Goal: Transaction & Acquisition: Subscribe to service/newsletter

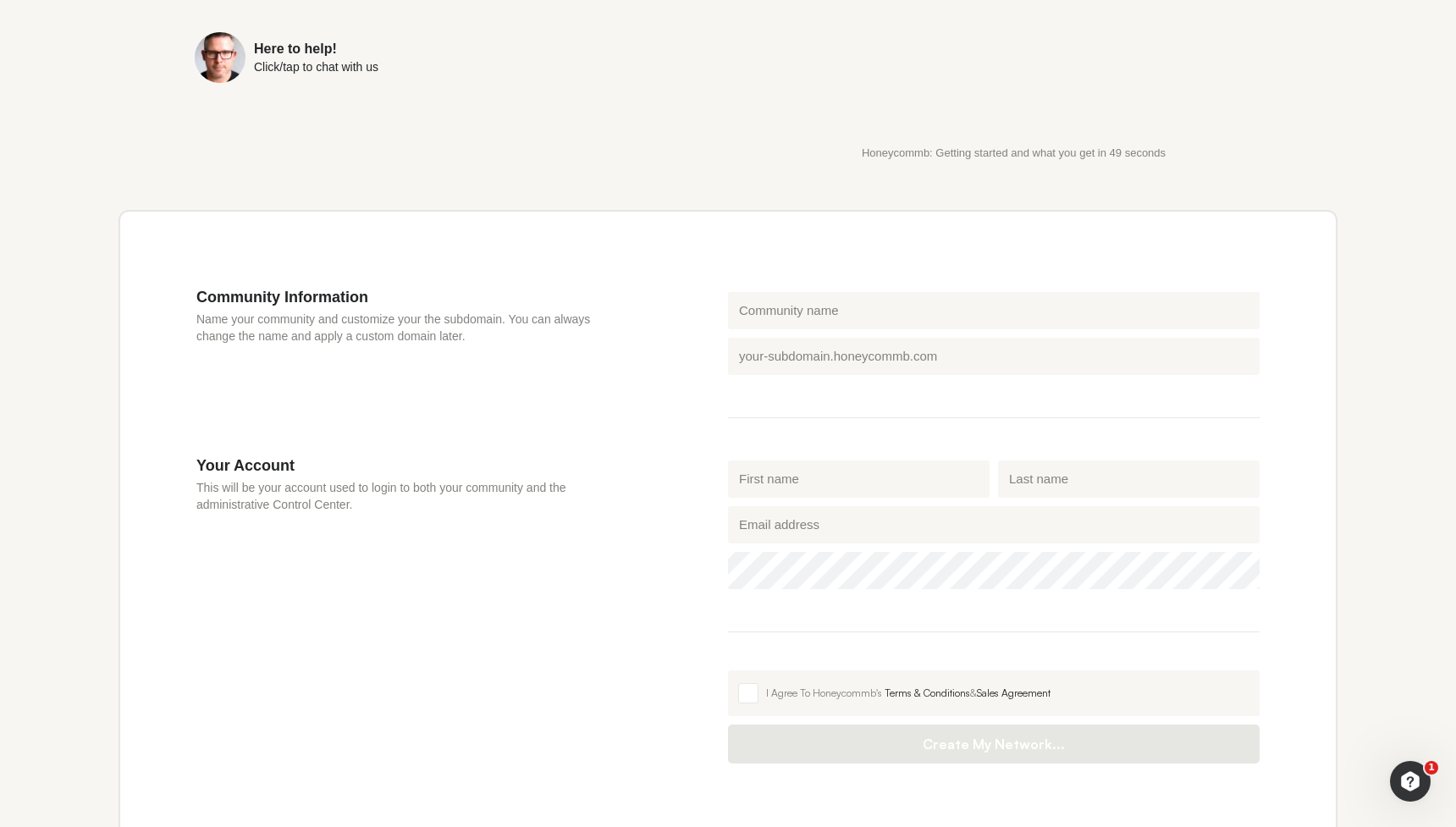
scroll to position [384, 0]
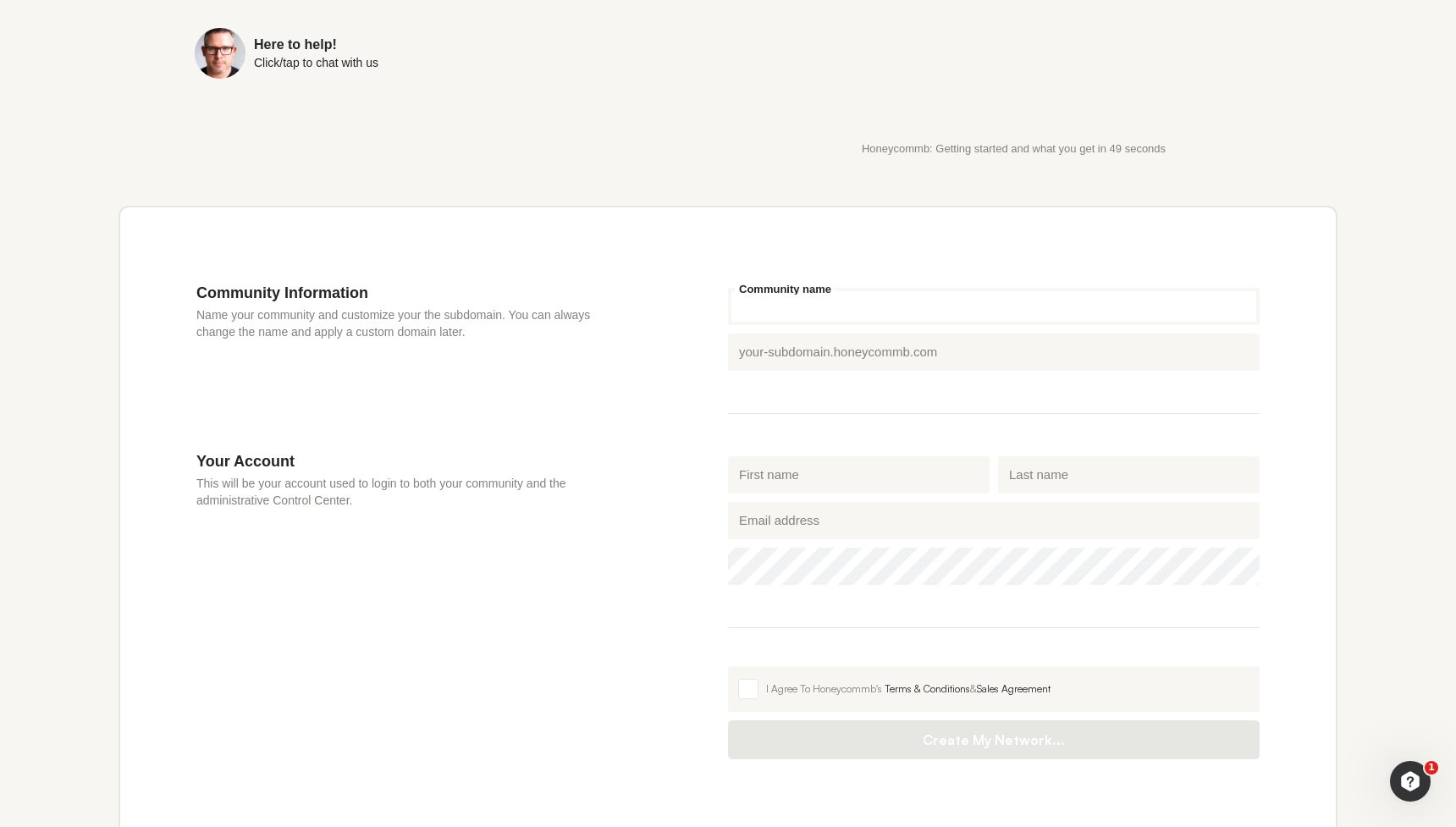
click at [816, 308] on input "Community name" at bounding box center [993, 306] width 531 height 37
type input "my network"
drag, startPoint x: 807, startPoint y: 356, endPoint x: 724, endPoint y: 348, distance: 83.4
click at [724, 348] on div "Honeycommb subdomain my-network .[DOMAIN_NAME]" at bounding box center [994, 352] width 540 height 46
type input "hjjucuuukcu"
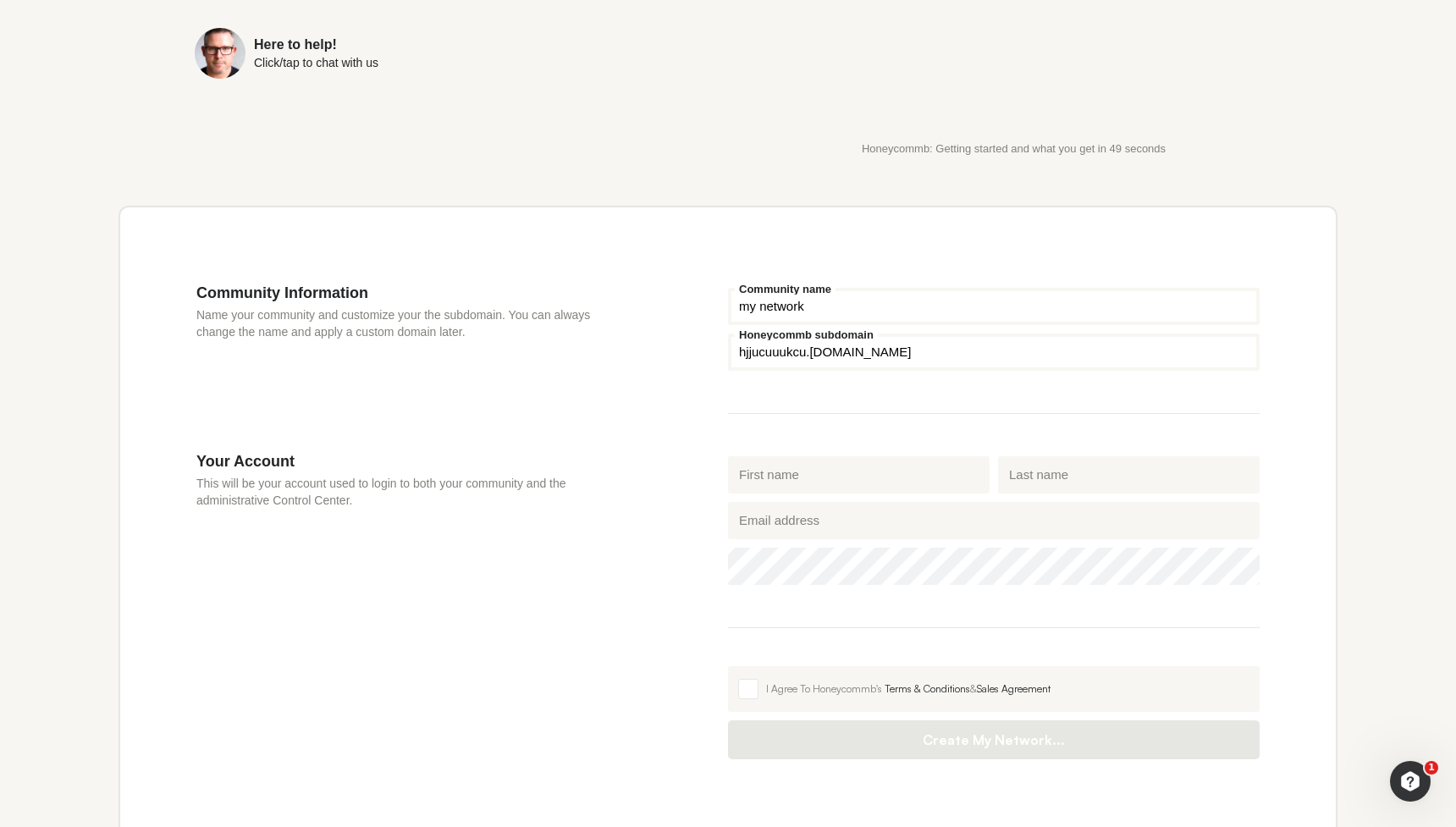
click at [628, 445] on div "Community Information Name your community and customize your the subdomain. You…" at bounding box center [461, 368] width 531 height 169
click at [748, 685] on span at bounding box center [748, 689] width 20 height 20
click at [728, 666] on input "I Agree To Honeycommb's Terms & Conditions & Sales Agreement" at bounding box center [728, 666] width 0 height 0
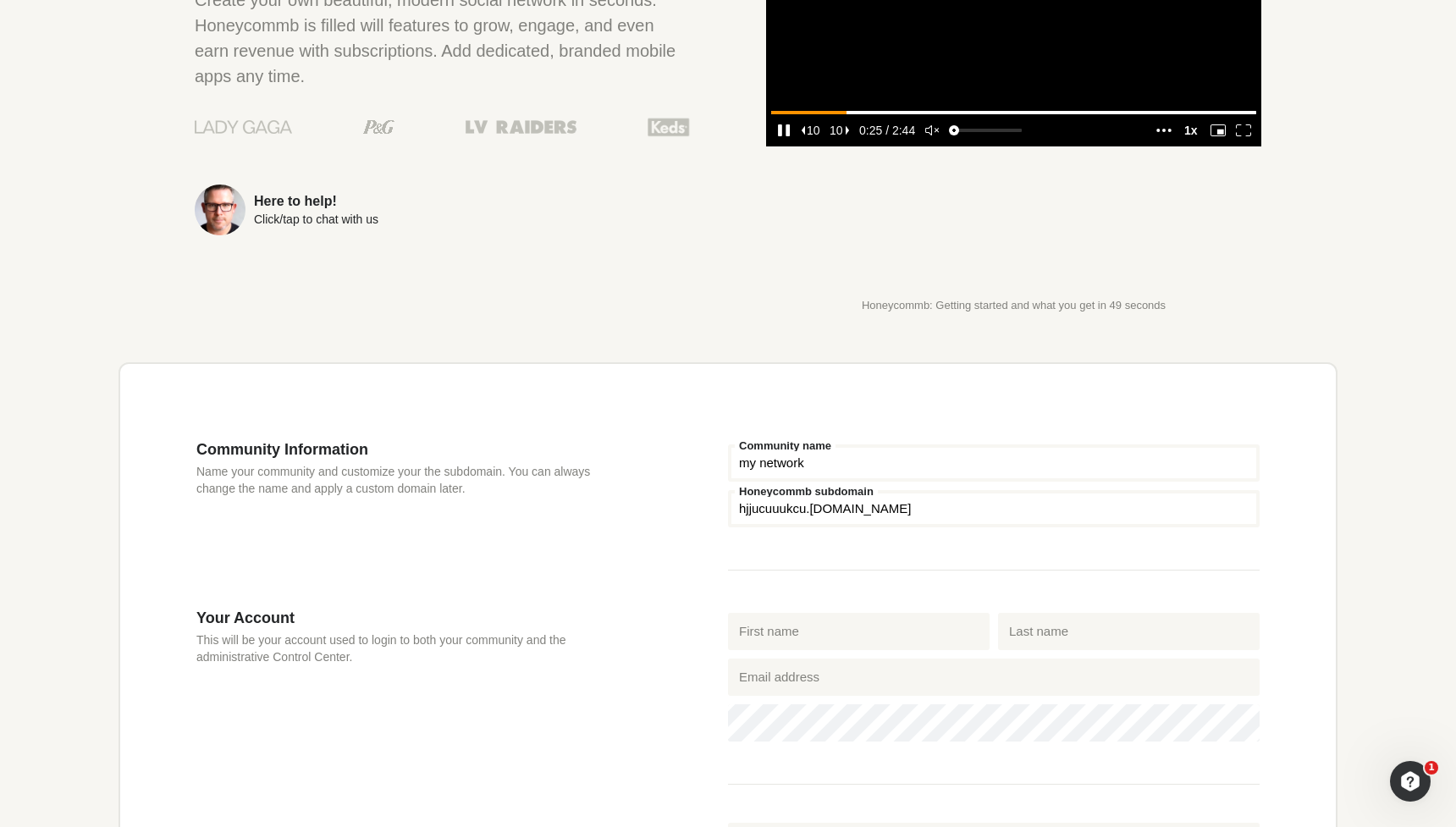
scroll to position [0, 0]
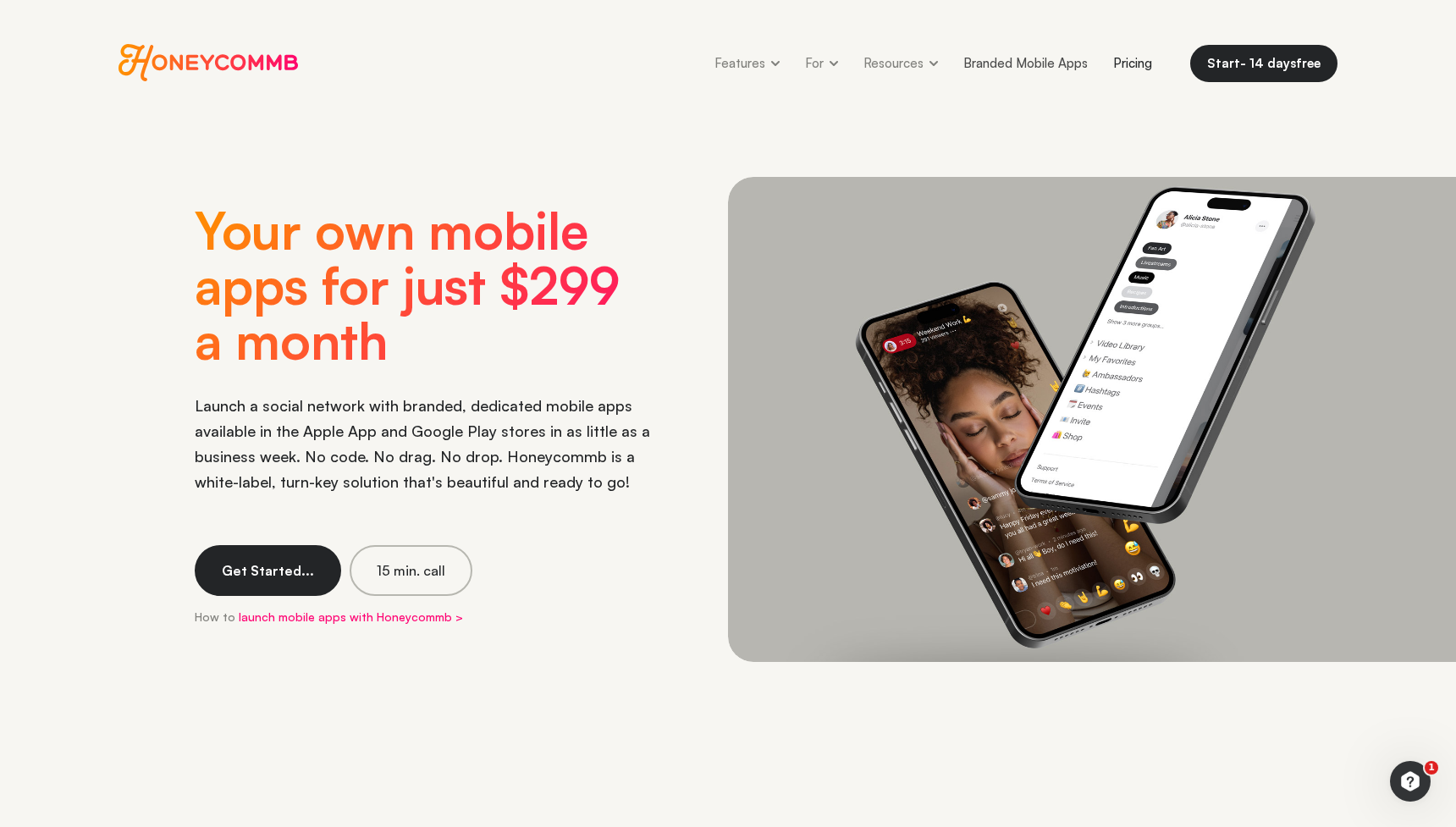
click at [1121, 62] on link "Pricing" at bounding box center [1132, 63] width 65 height 38
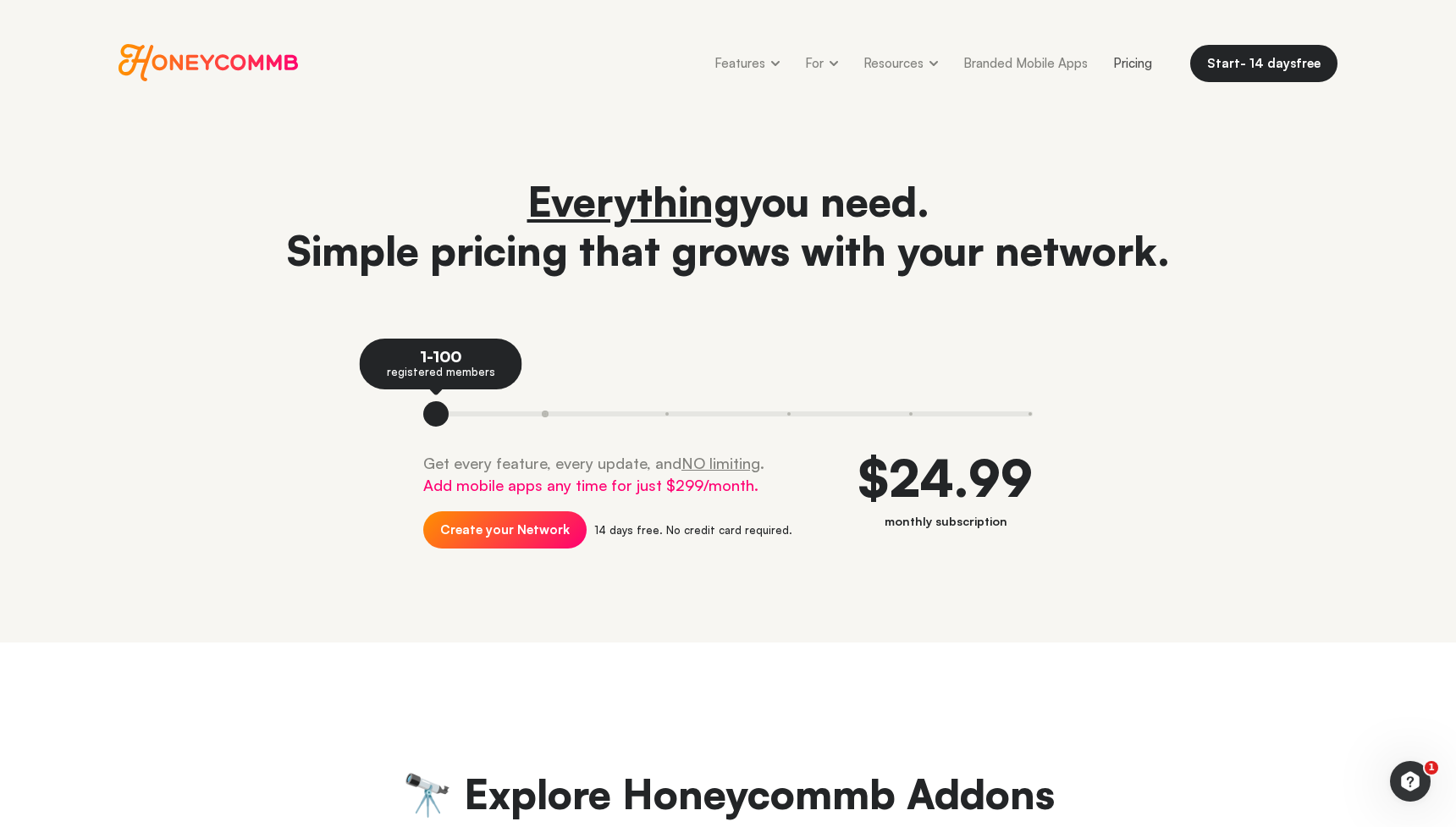
click at [537, 413] on button at bounding box center [545, 414] width 122 height 26
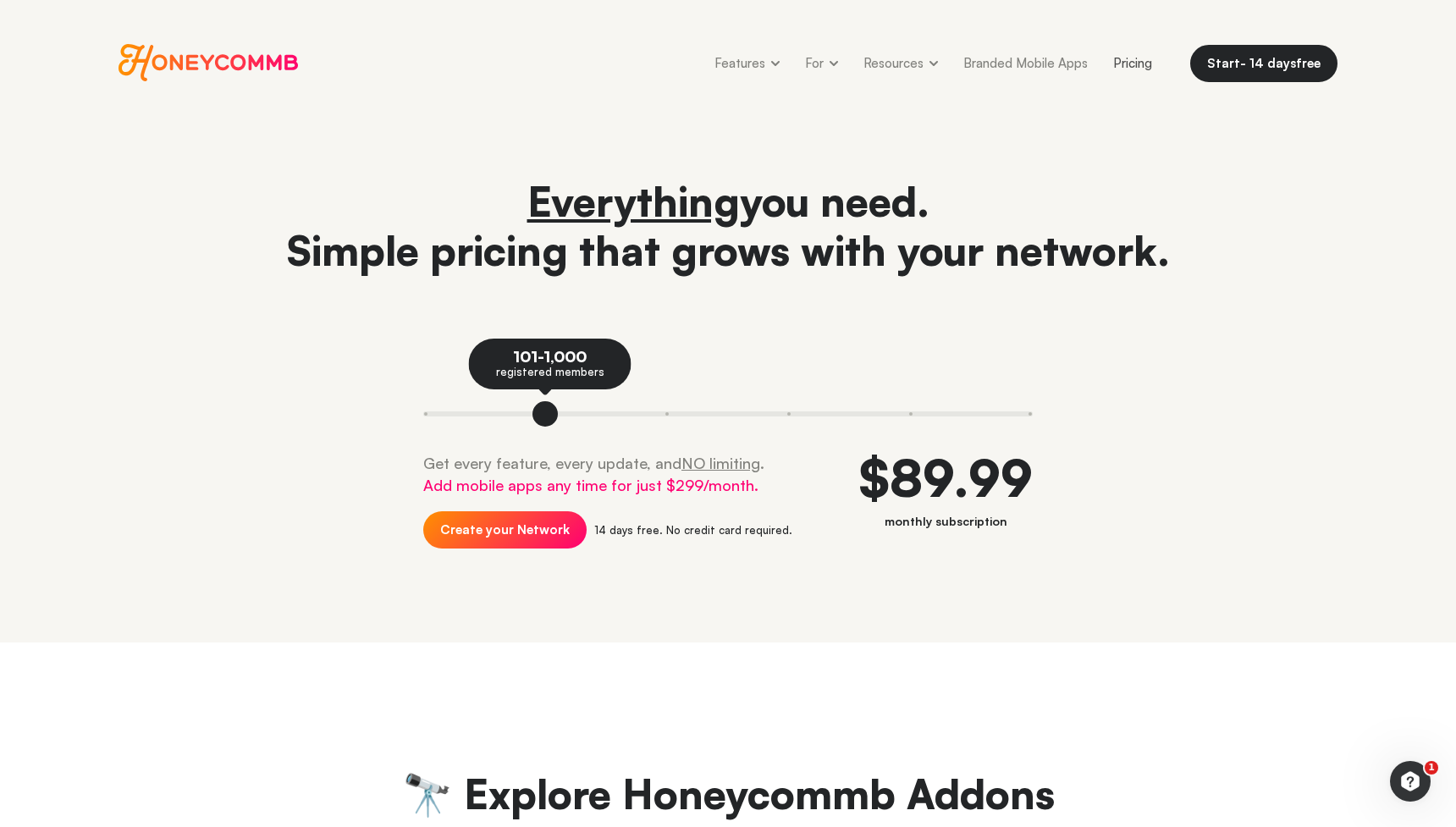
click at [682, 459] on u "NO limiting" at bounding box center [720, 463] width 79 height 19
drag, startPoint x: 677, startPoint y: 459, endPoint x: 728, endPoint y: 465, distance: 51.4
click at [728, 465] on u "NO limiting" at bounding box center [720, 463] width 79 height 19
click at [609, 624] on header "Everything you need. Simple pricing that grows with your network. 101-1,000 reg…" at bounding box center [728, 385] width 1456 height 517
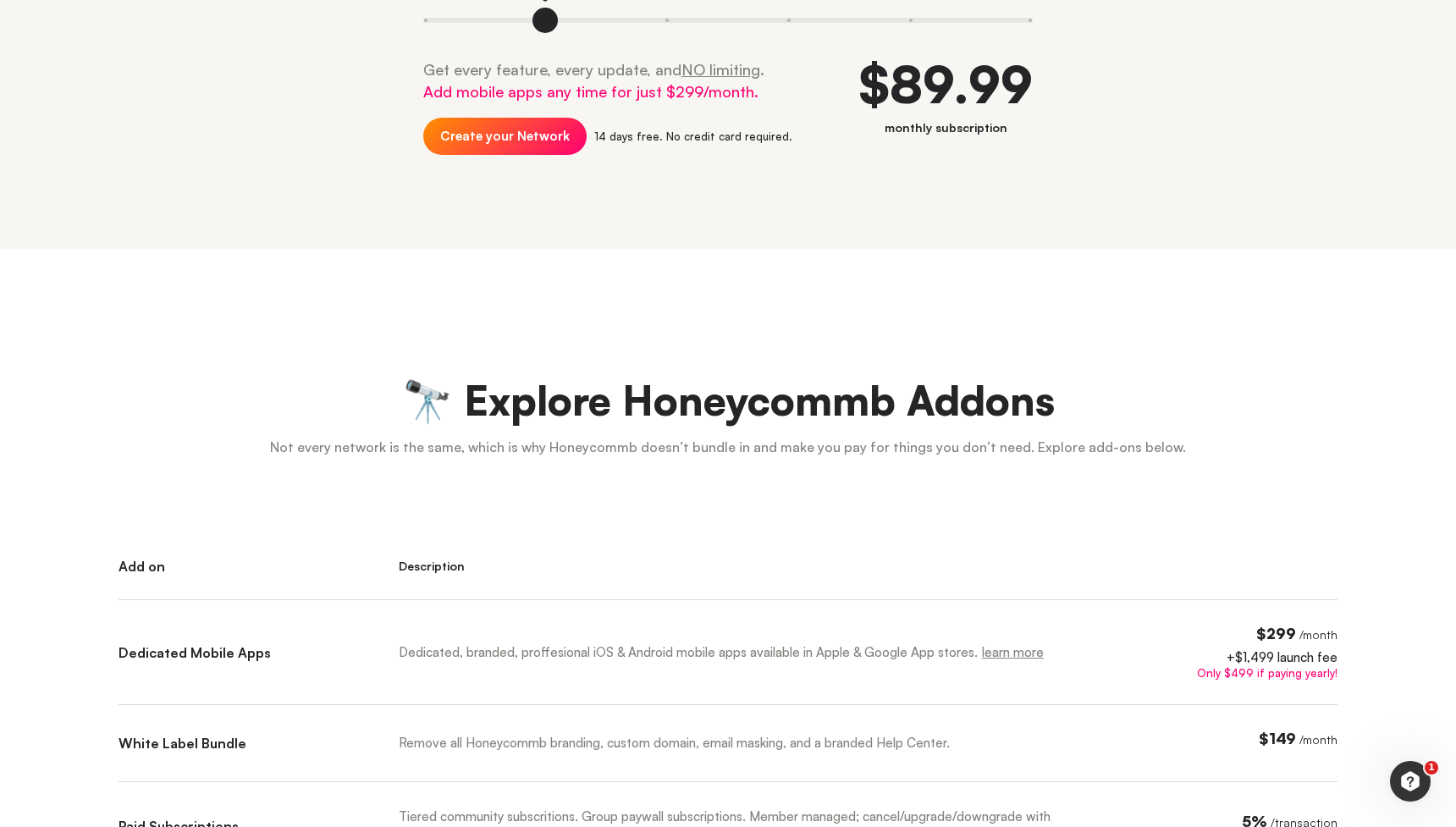
scroll to position [500, 0]
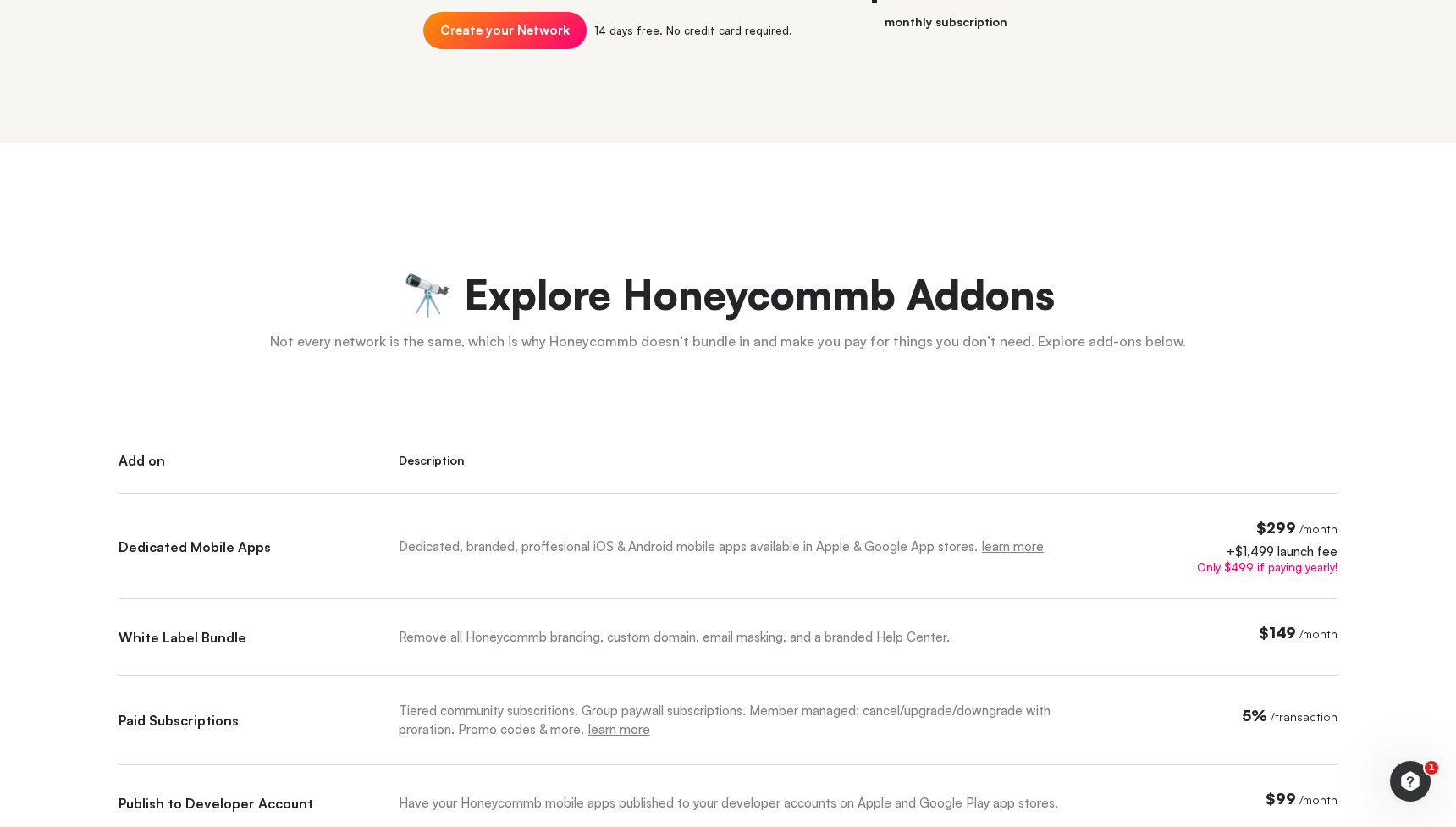
click at [171, 545] on div "Dedicated Mobile Apps" at bounding box center [233, 547] width 229 height 15
drag, startPoint x: 171, startPoint y: 545, endPoint x: 436, endPoint y: 548, distance: 265.0
click at [436, 548] on div "Add on Description Dedicated Mobile Apps Dedicated, branded, proffesional iOS &…" at bounding box center [728, 731] width 1219 height 555
click at [438, 548] on div "Dedicated, branded, proffesional iOS & Android mobile apps available in Apple &…" at bounding box center [737, 547] width 677 height 19
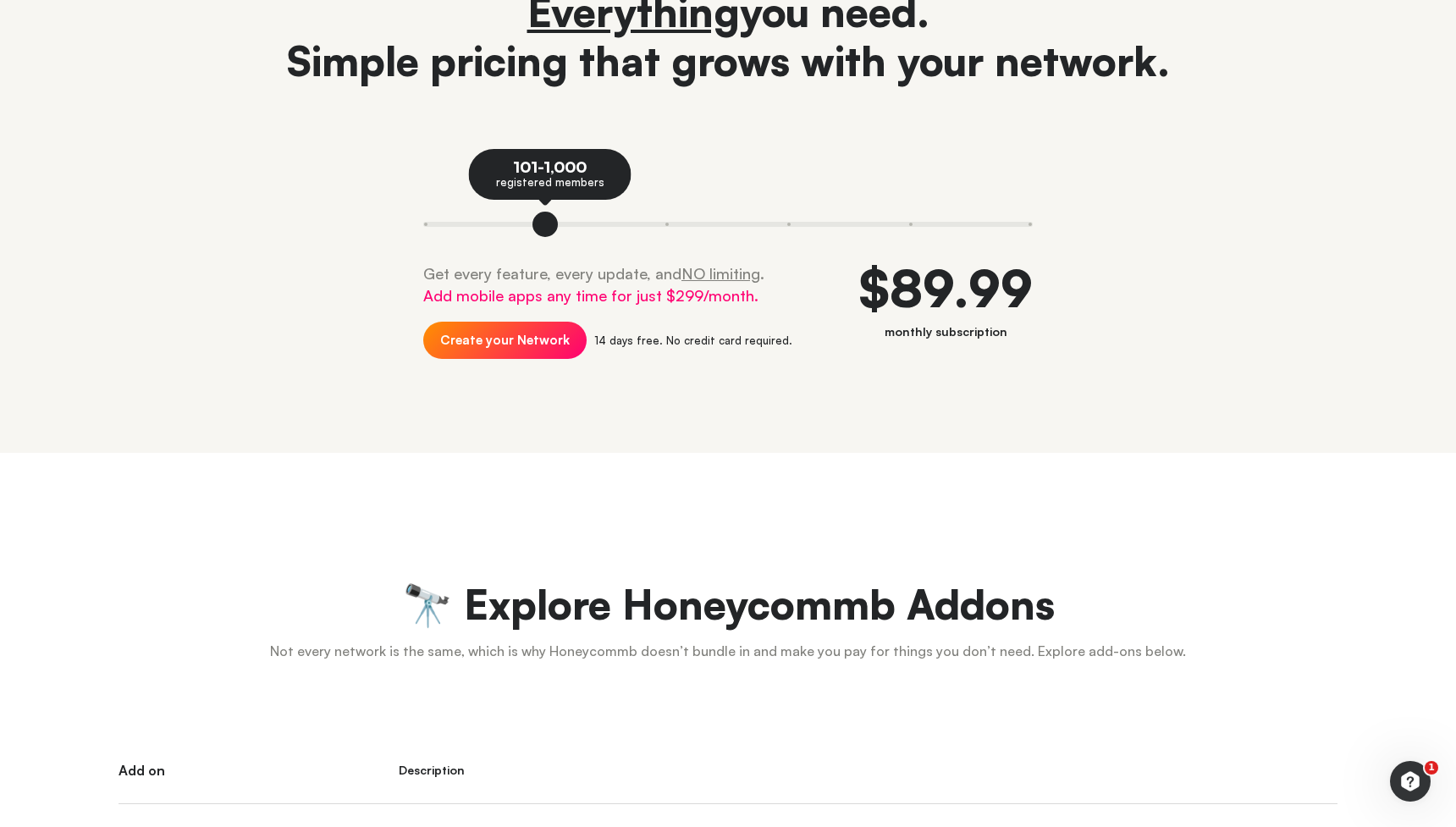
scroll to position [0, 0]
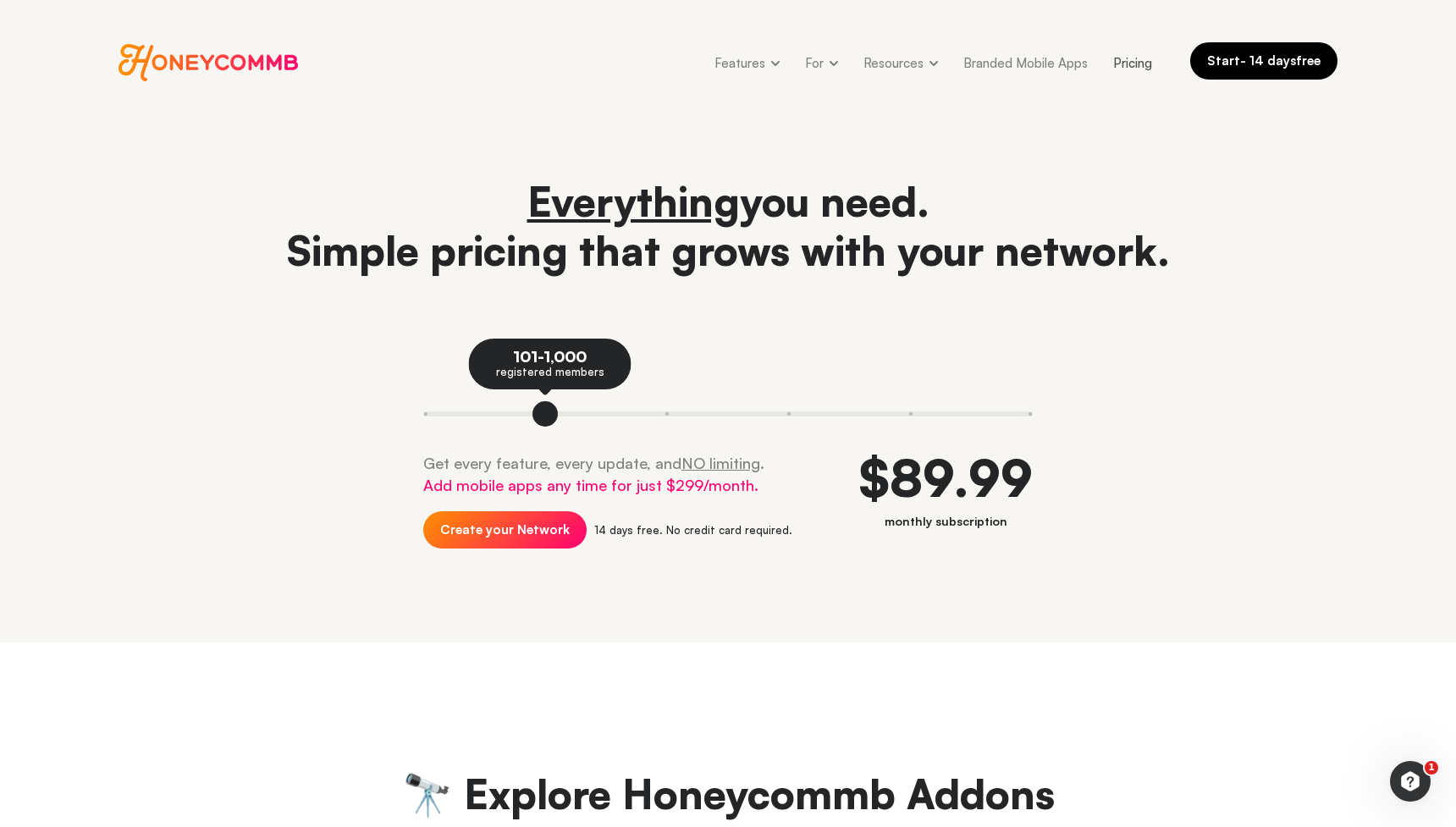
click at [1270, 60] on link "Start - 14 days free" at bounding box center [1263, 61] width 148 height 37
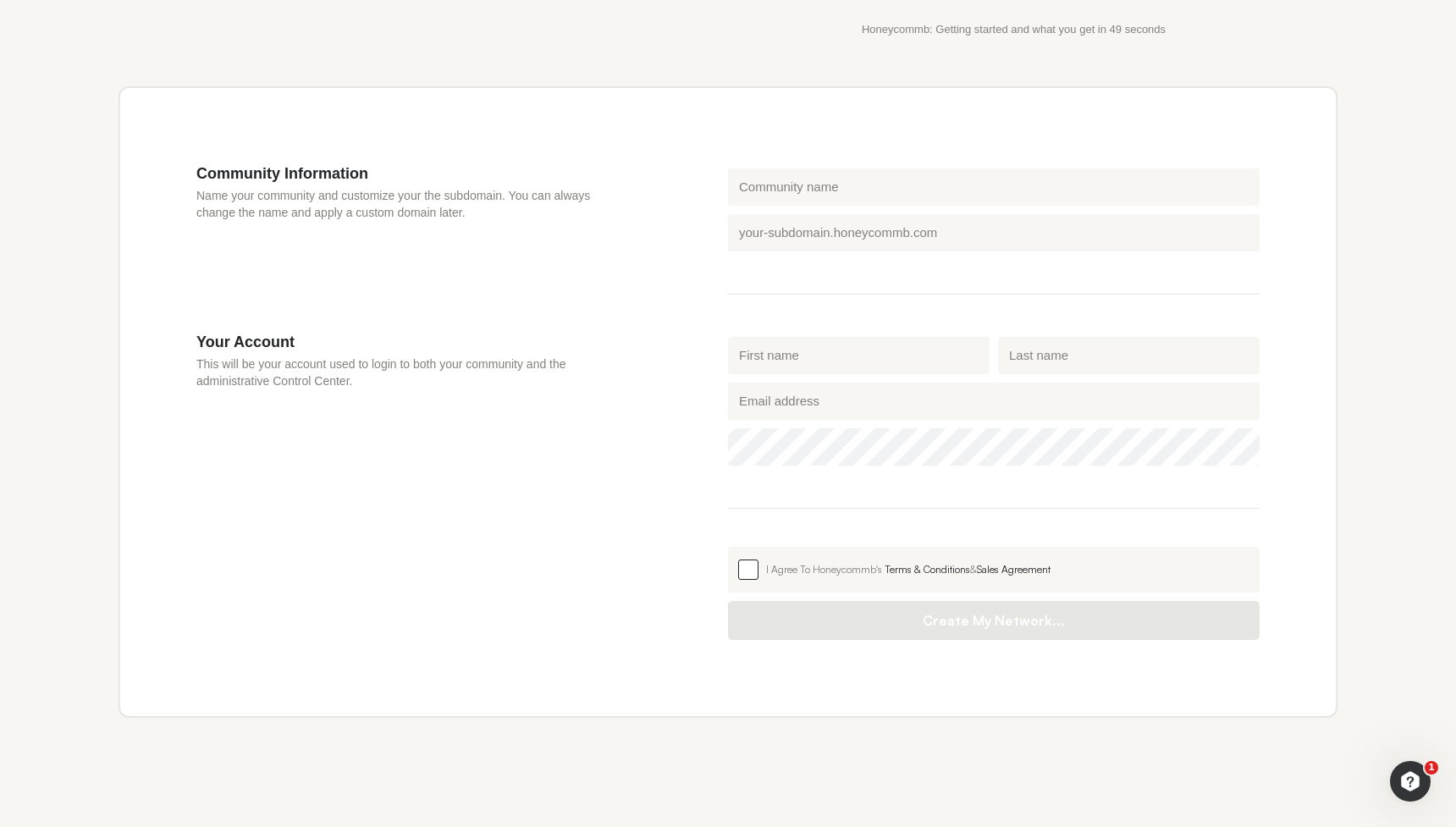
scroll to position [506, 0]
click at [923, 570] on link "Terms & Conditions" at bounding box center [926, 567] width 86 height 12
click at [533, 188] on p "Name your community and customize your the subdomain. You can always change the…" at bounding box center [411, 202] width 430 height 34
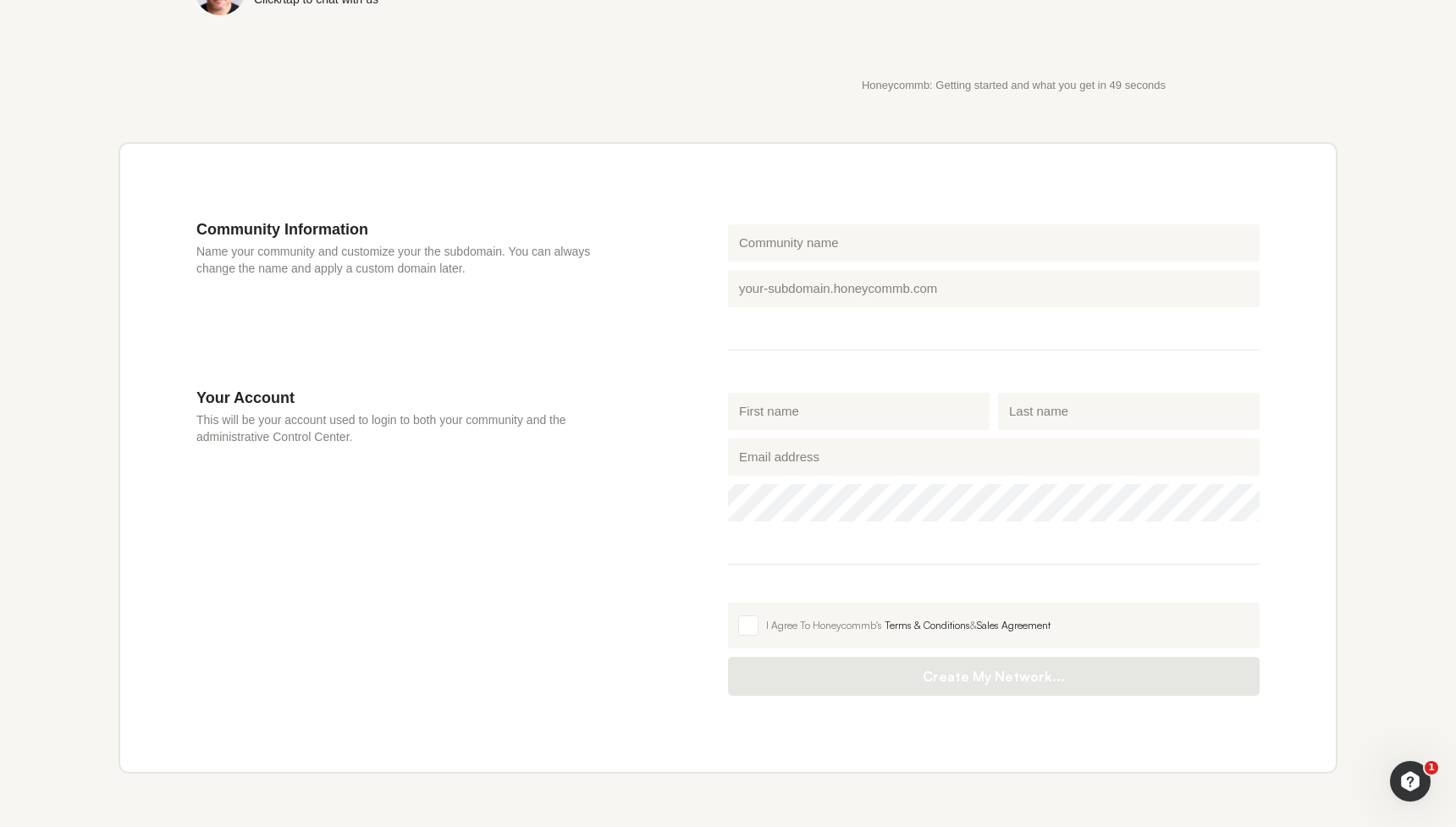
scroll to position [0, 0]
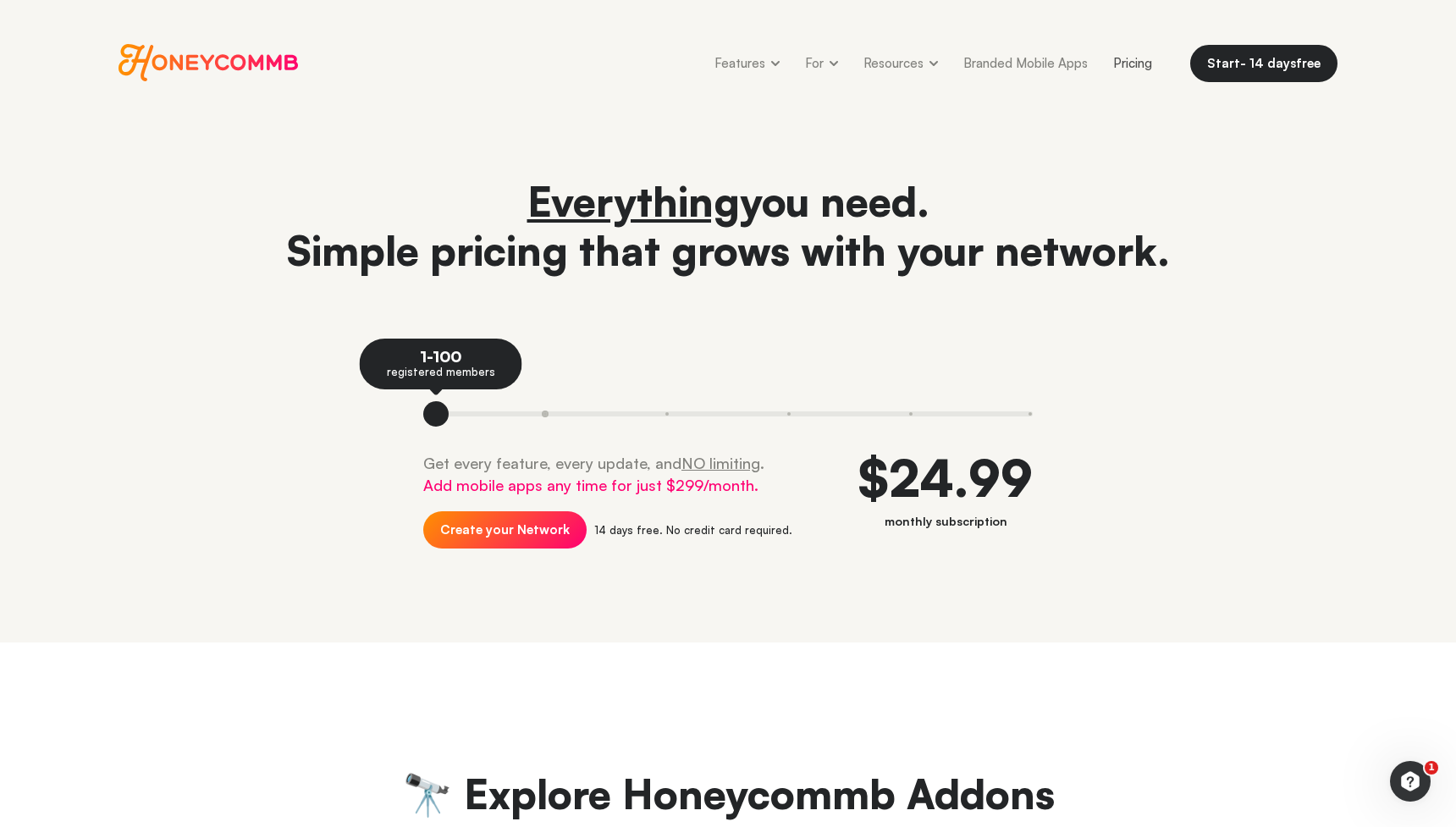
click at [547, 417] on button at bounding box center [545, 414] width 122 height 26
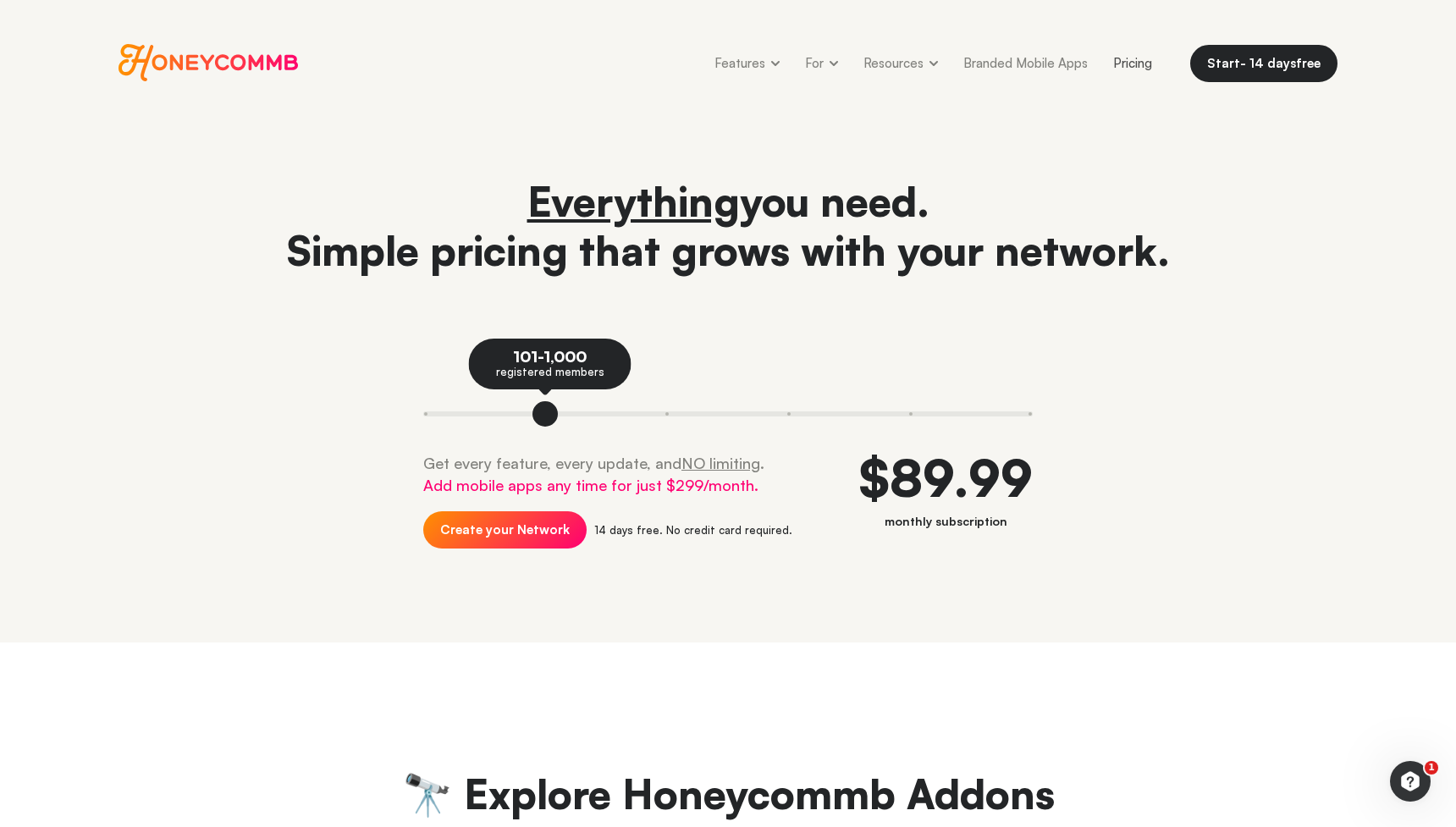
click at [682, 467] on u "NO limiting" at bounding box center [720, 463] width 79 height 19
drag, startPoint x: 676, startPoint y: 467, endPoint x: 722, endPoint y: 464, distance: 46.1
click at [722, 464] on u "NO limiting" at bounding box center [720, 463] width 79 height 19
click at [684, 459] on u "NO limiting" at bounding box center [720, 463] width 79 height 19
click at [431, 416] on button at bounding box center [454, 414] width 61 height 26
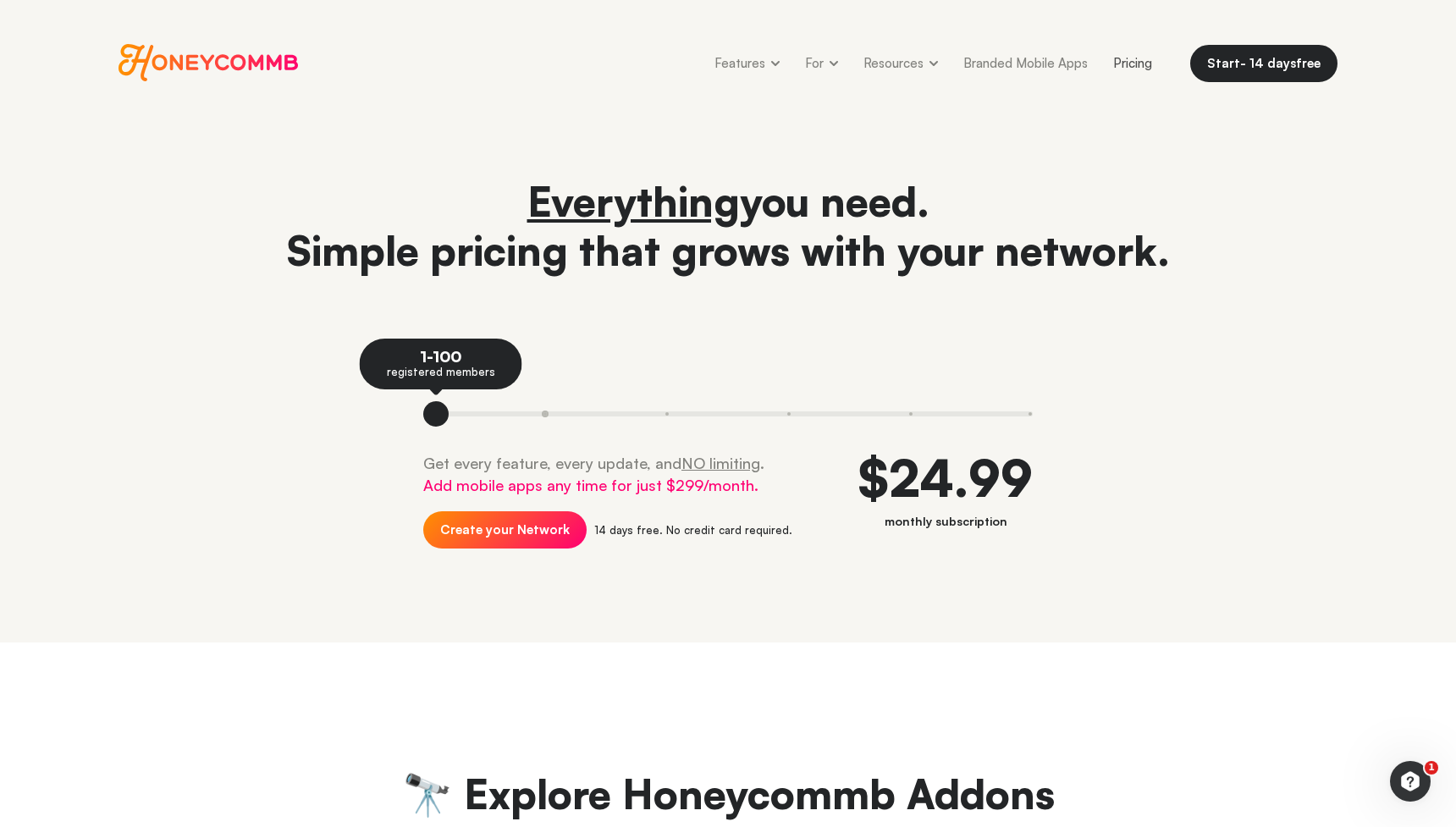
click at [537, 410] on button at bounding box center [545, 414] width 122 height 26
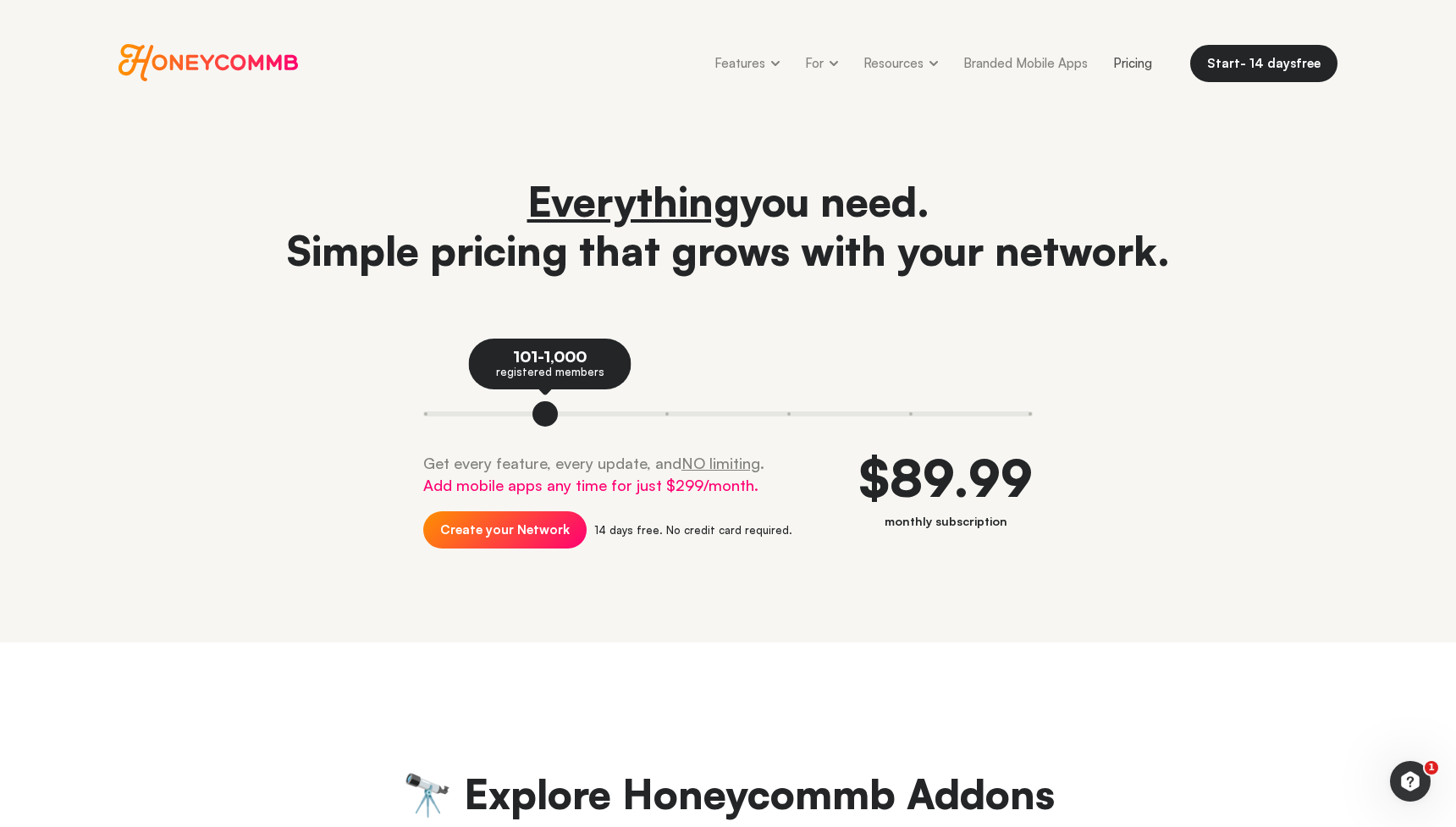
click at [939, 578] on div "Get every feature, every update, and NO limiting . Add mobile apps any time for…" at bounding box center [728, 516] width 609 height 127
click at [427, 415] on button at bounding box center [454, 414] width 61 height 26
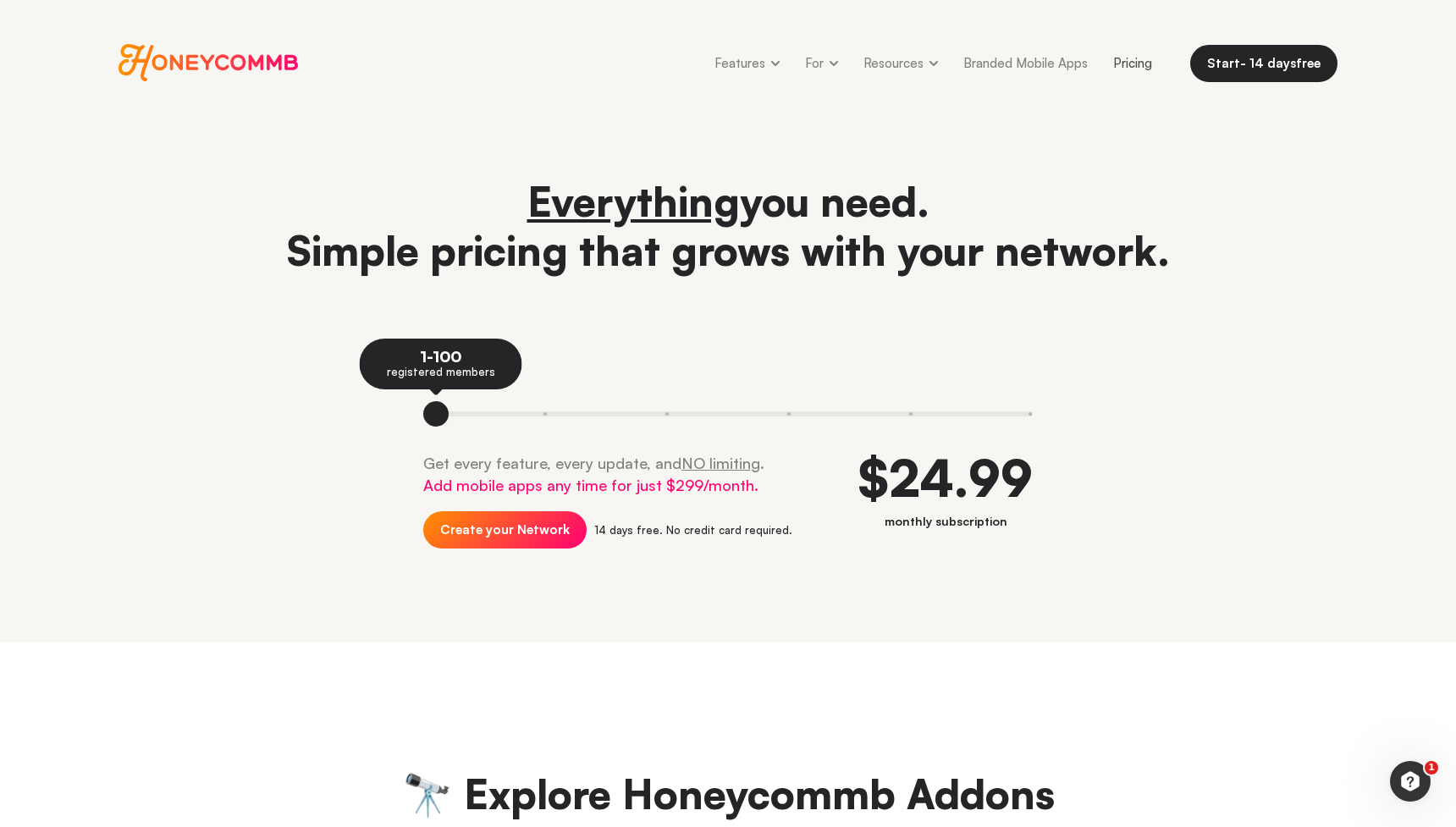
click at [320, 498] on div "Everything you need. Simple pricing that grows with your network. 1-100 registe…" at bounding box center [728, 378] width 1219 height 402
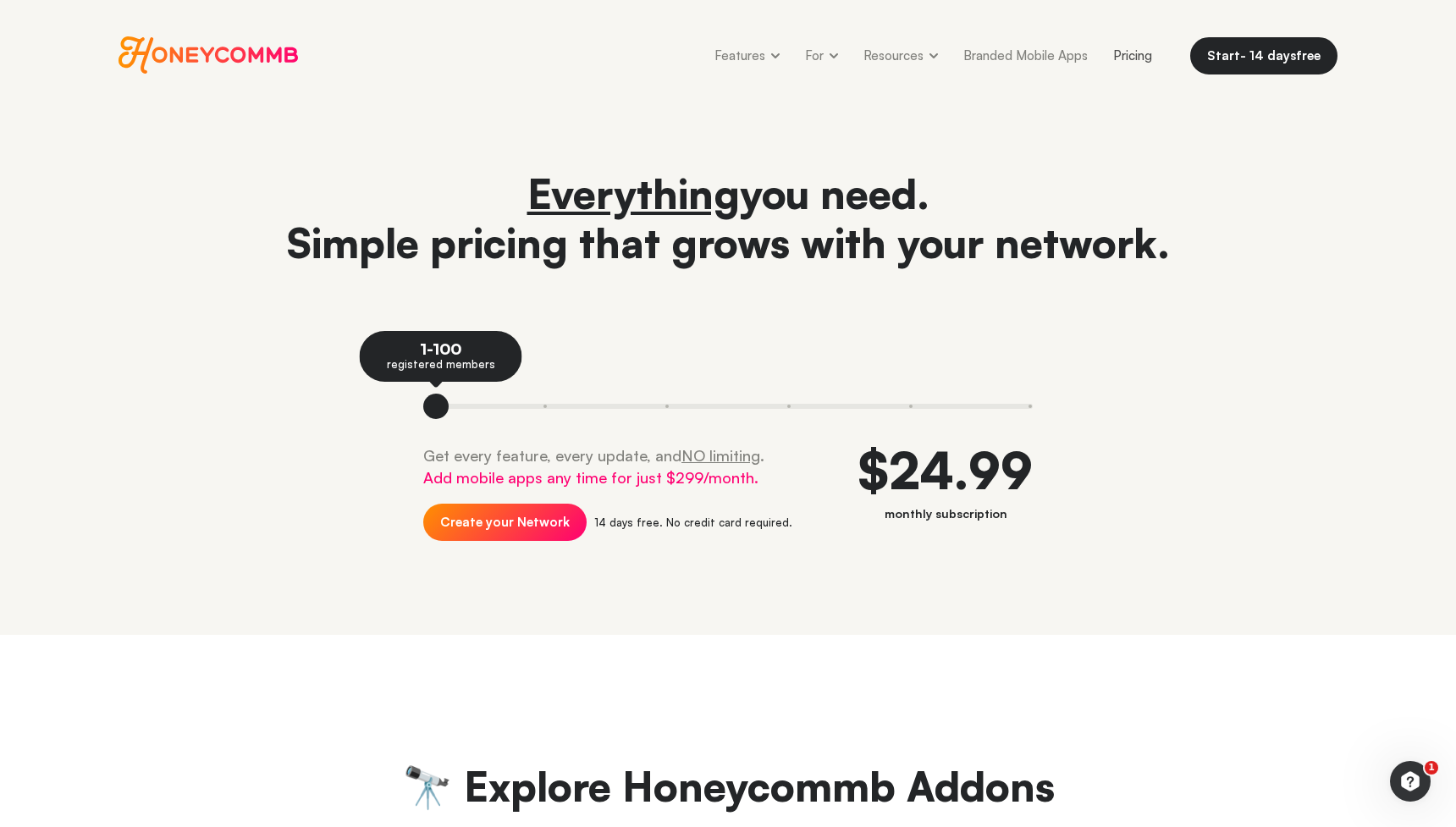
click at [845, 607] on header "Everything you need. Simple pricing that grows with your network. 1-100 registe…" at bounding box center [728, 377] width 1456 height 517
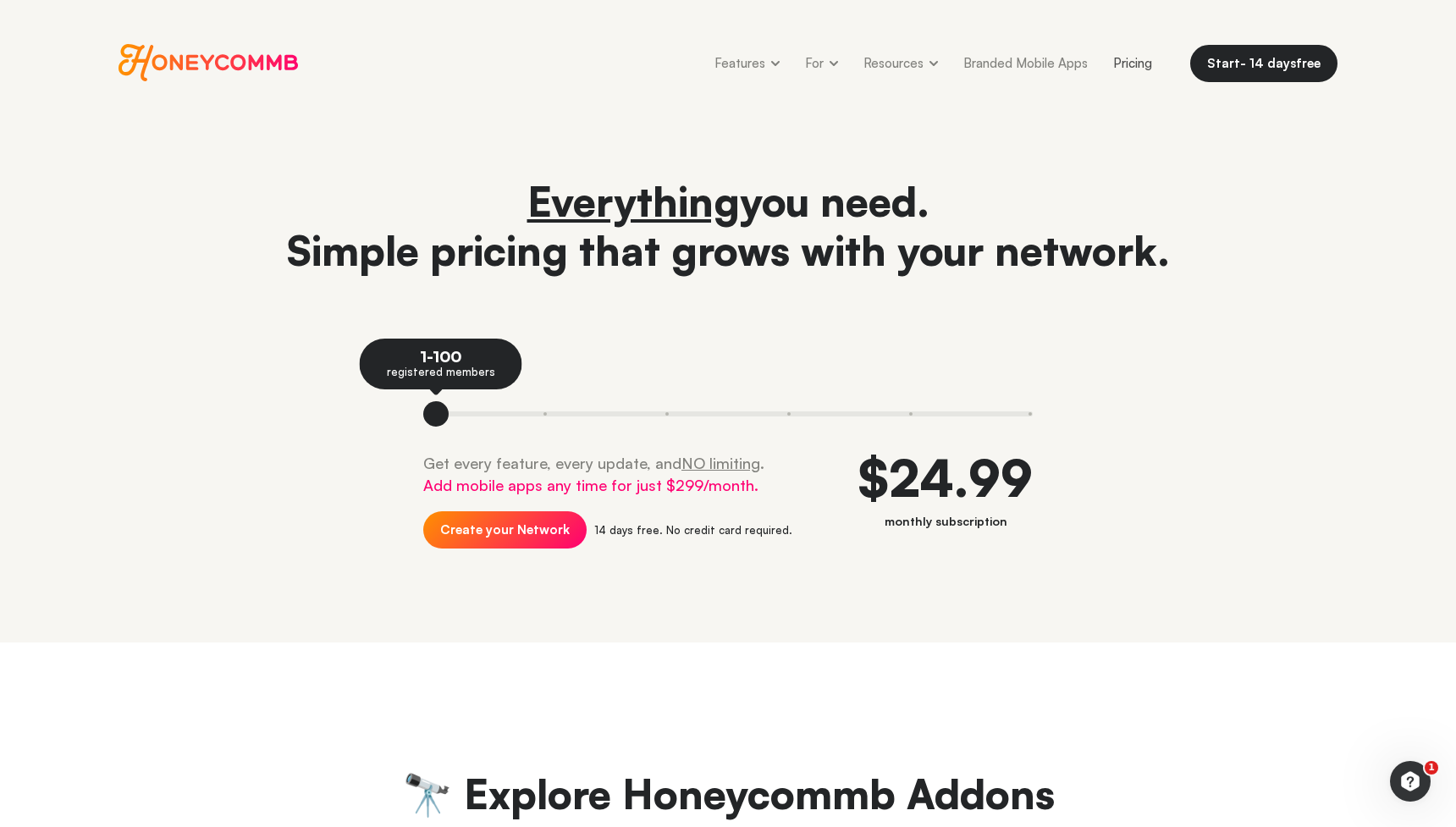
click at [844, 607] on header "Everything you need. Simple pricing that grows with your network. 1-100 registe…" at bounding box center [728, 385] width 1456 height 517
click at [1203, 228] on h1 "Everything you need. Simple pricing that grows with your network." at bounding box center [728, 226] width 1219 height 98
click at [1216, 248] on h1 "Everything you need. Simple pricing that grows with your network." at bounding box center [728, 226] width 1219 height 98
click at [741, 207] on span "Everything you need." at bounding box center [728, 201] width 402 height 50
click at [233, 317] on div "Everything you need. Simple pricing that grows with your network. 1-100 registe…" at bounding box center [728, 378] width 1219 height 402
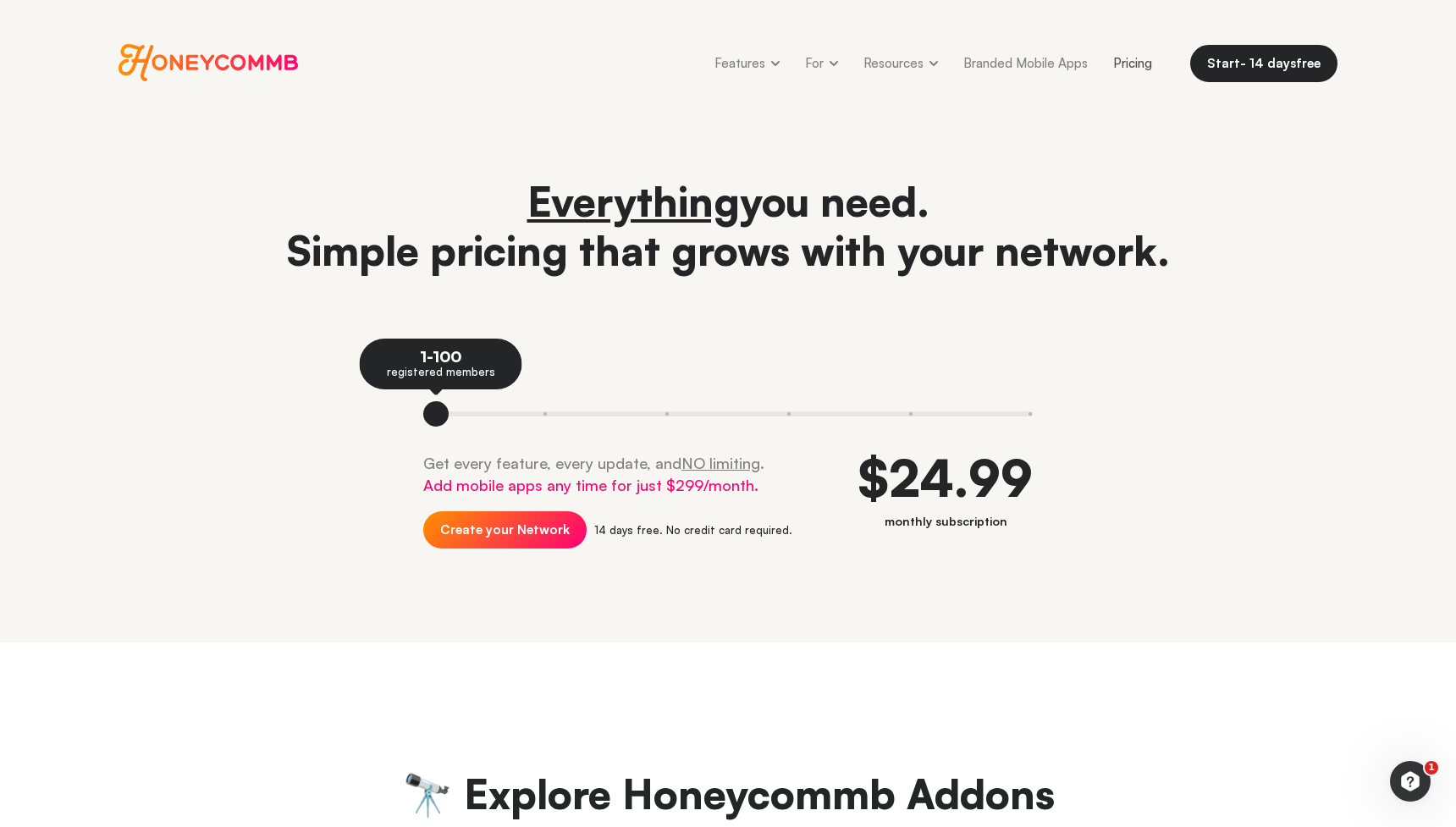
click at [144, 327] on div "Everything you need. Simple pricing that grows with your network. 1-100 registe…" at bounding box center [728, 378] width 1219 height 402
